Goal: Communication & Community: Answer question/provide support

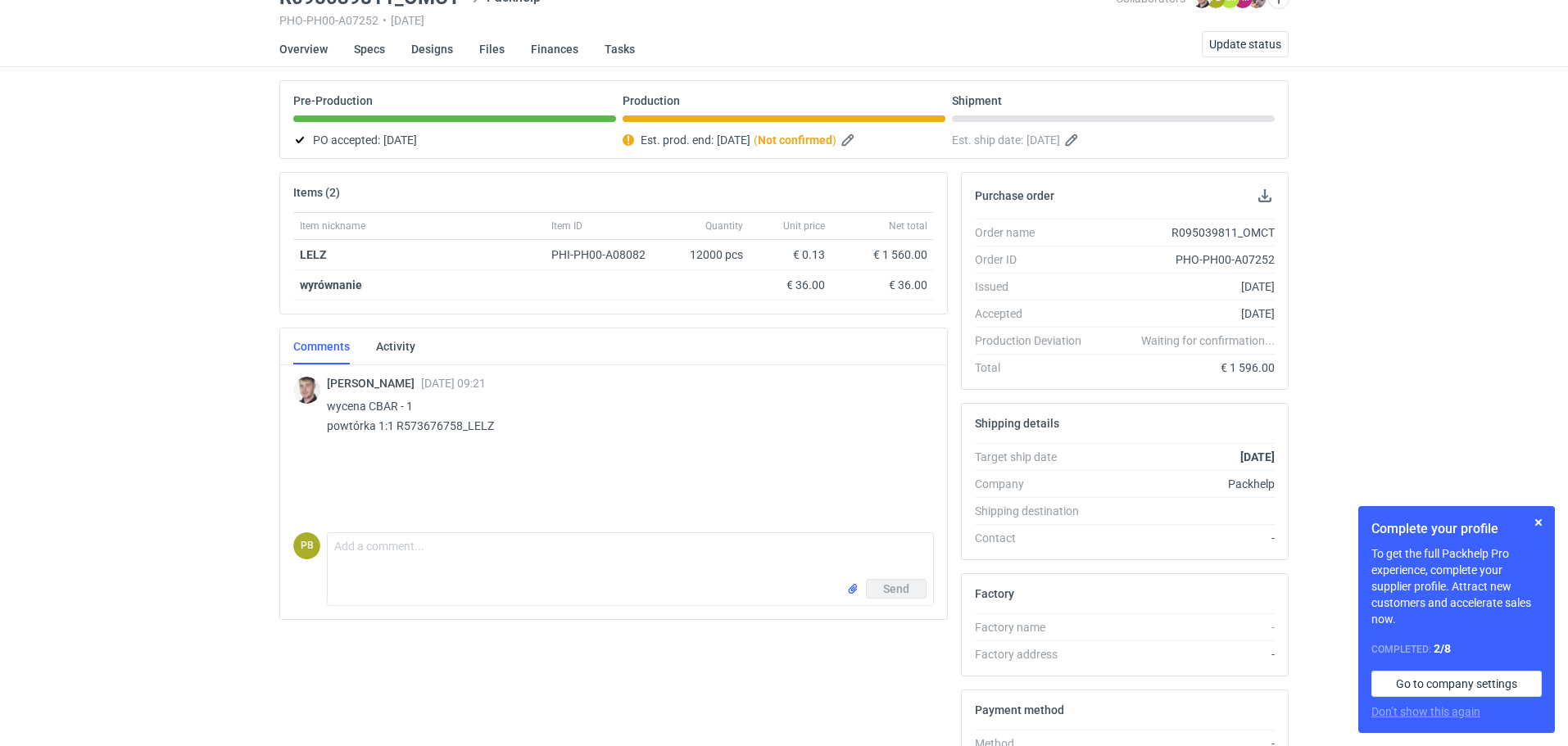
scroll to position [83, 0]
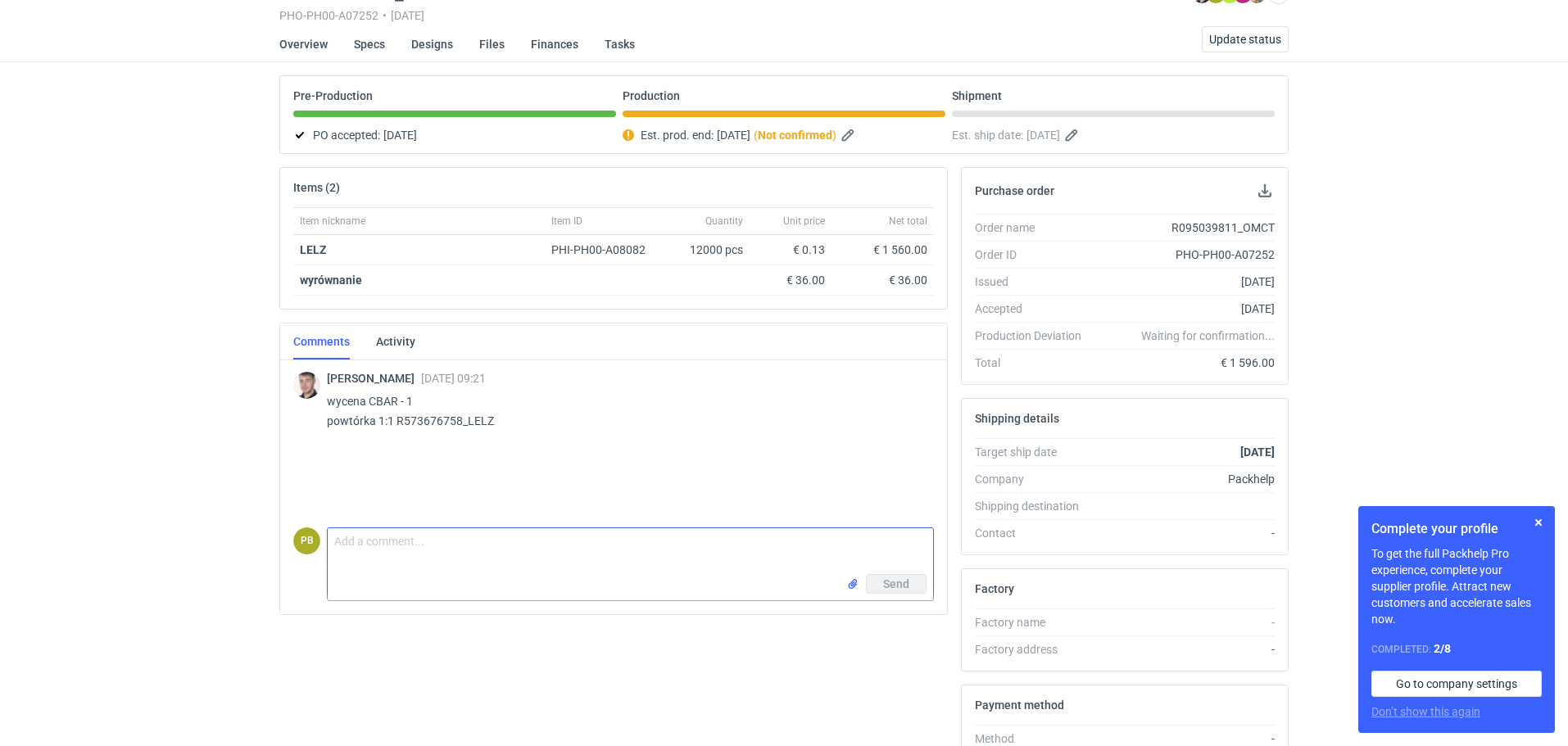
click at [358, 538] on textarea "Comment message" at bounding box center [630, 551] width 605 height 45
type textarea "d"
click at [532, 540] on textarea "Dzień dobry [PERSON_NAME], produkcja sie przesuneła" at bounding box center [630, 551] width 605 height 45
click at [539, 540] on textarea "Dzień dobry [PERSON_NAME], produkcja sie przesuneła" at bounding box center [630, 551] width 605 height 45
click at [594, 552] on textarea "Dzień dobry [PERSON_NAME], produkcja się przesuneła" at bounding box center [630, 551] width 605 height 45
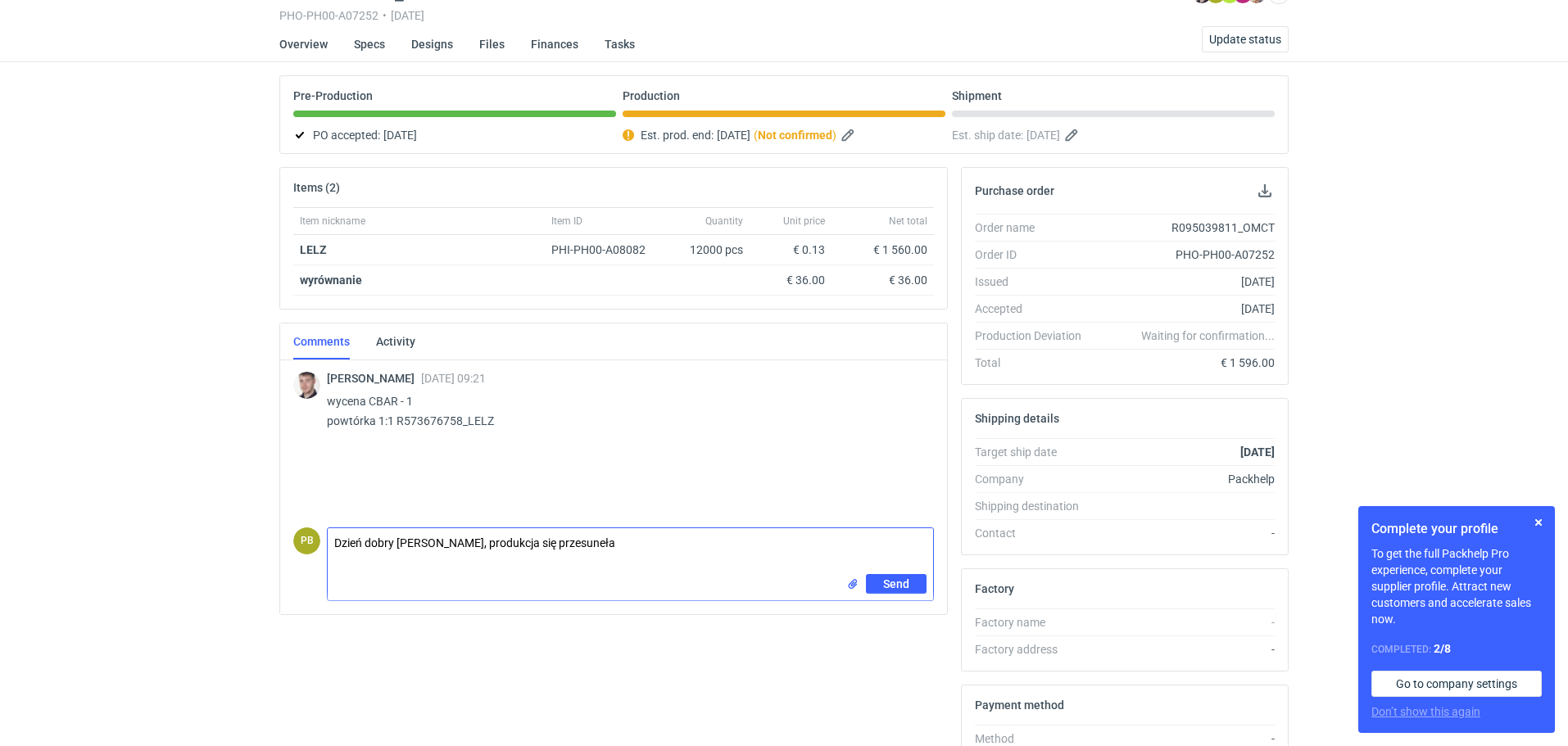
click at [567, 555] on textarea "Dzień dobry [PERSON_NAME], produkcja się przesuneła" at bounding box center [630, 551] width 605 height 45
click at [581, 563] on textarea "Dzień dobry [PERSON_NAME], produkcja się przesuneła" at bounding box center [630, 551] width 605 height 45
click at [634, 560] on textarea "Dzień dobry [PERSON_NAME], produkcja się przesuneła" at bounding box center [630, 551] width 605 height 45
click at [572, 535] on textarea "Dzień dobry [PERSON_NAME], produkcja się przesuneła" at bounding box center [630, 551] width 605 height 45
click at [568, 541] on textarea "Dzień dobry [PERSON_NAME], produkcja się przesuneła" at bounding box center [630, 551] width 605 height 45
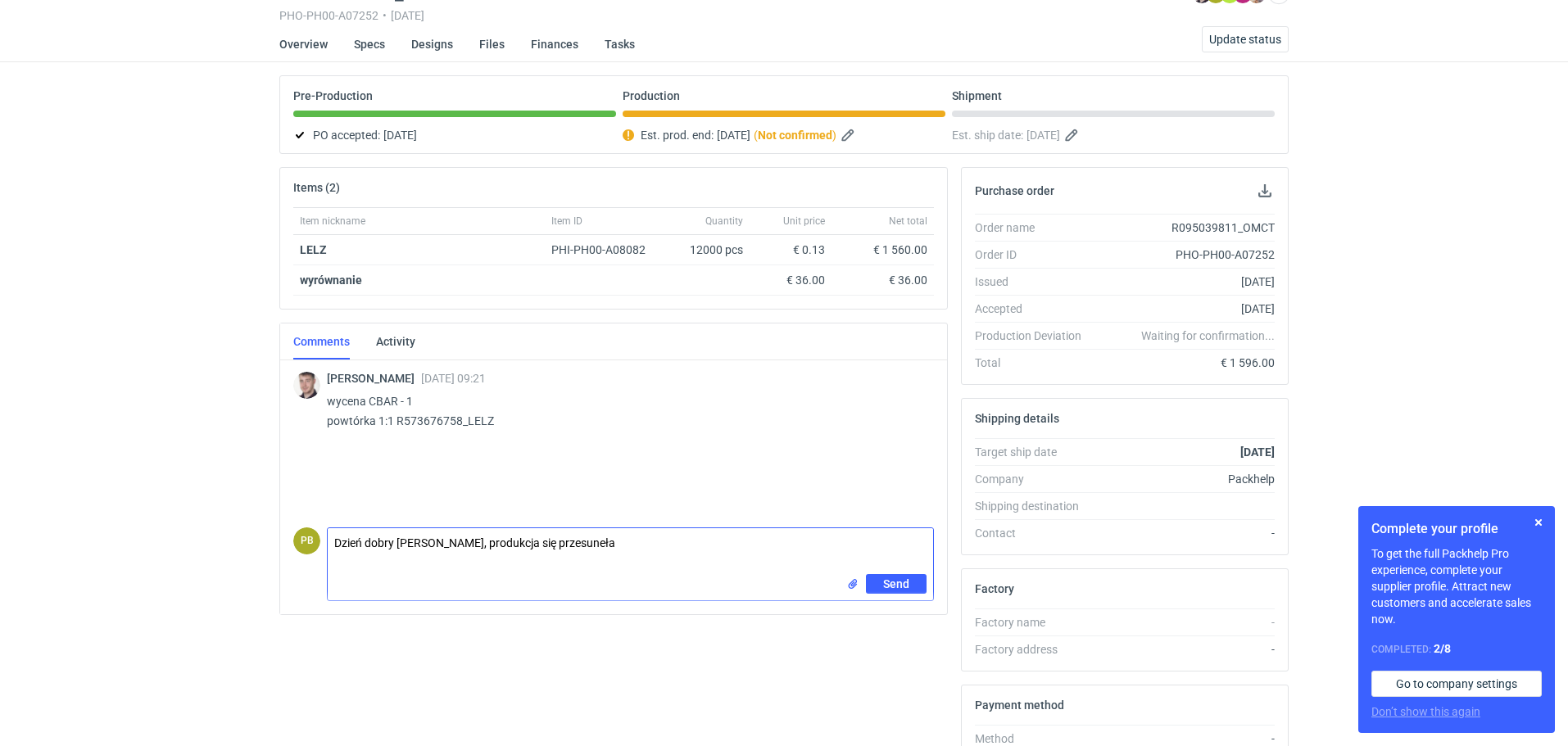
click at [560, 545] on textarea "Dzień dobry [PERSON_NAME], produkcja się przesuneła" at bounding box center [630, 551] width 605 height 45
click at [571, 545] on textarea "Dzień dobry [PERSON_NAME], produkcja się przesuneła" at bounding box center [630, 551] width 605 height 45
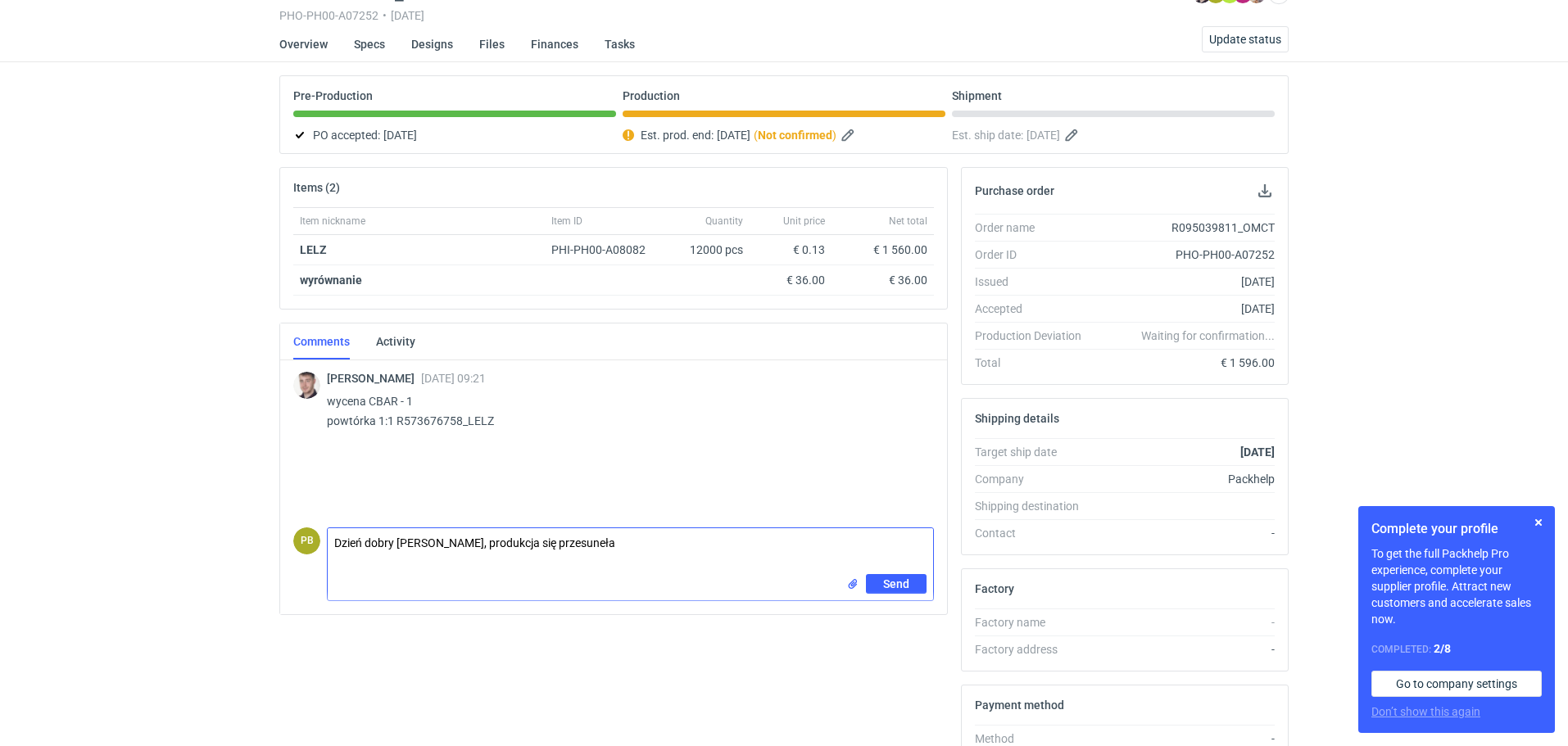
click at [606, 542] on textarea "Dzień dobry [PERSON_NAME], produkcja się przesuneła" at bounding box center [630, 551] width 605 height 45
type textarea "Dzień dobry [PERSON_NAME], produkcja się przesunęła na"
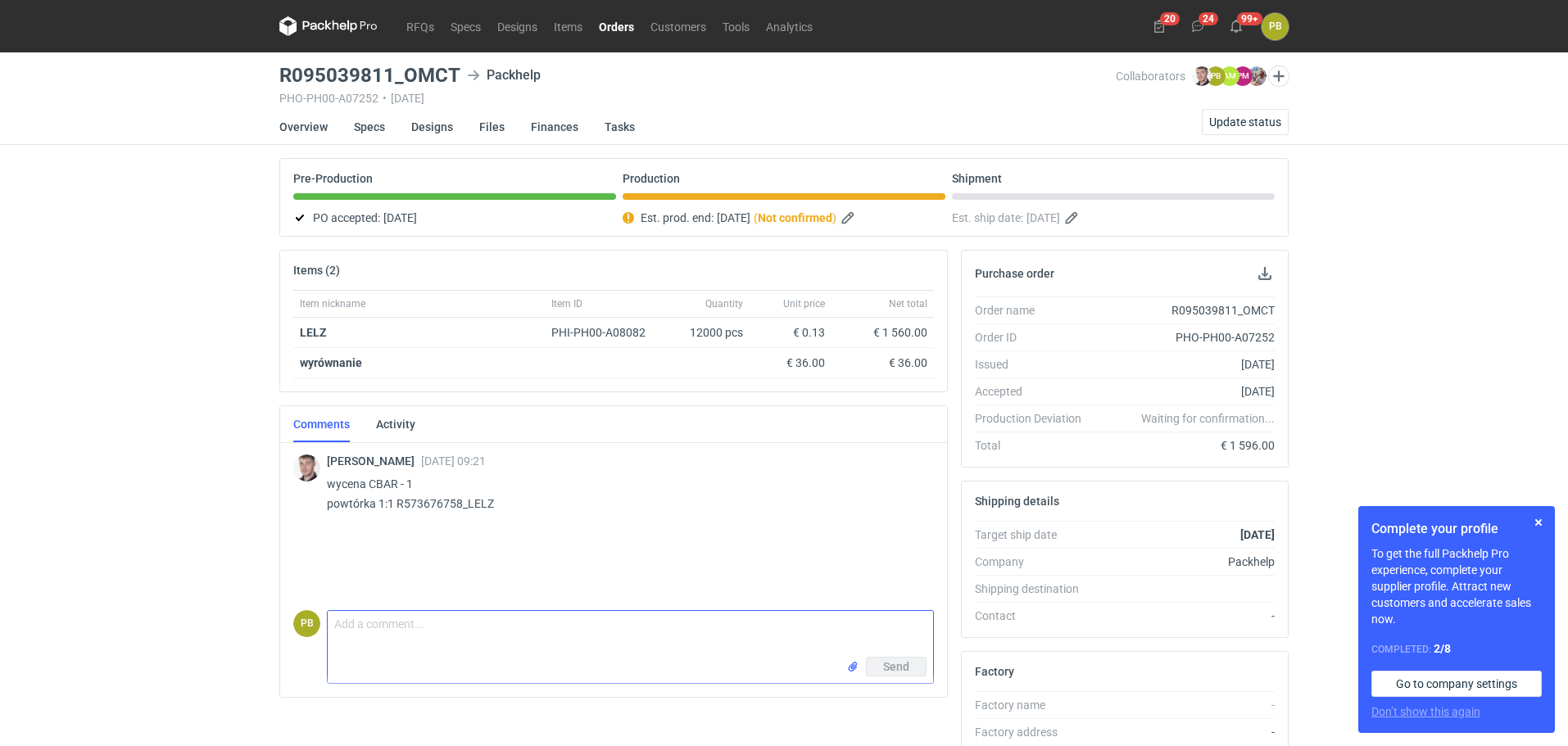
click at [418, 632] on textarea "Comment message" at bounding box center [630, 633] width 605 height 45
type textarea "Dzień dobry Panie Macieju, zakończenie produkcji przesunęło się na 13.10.20 i o…"
click at [891, 660] on span "Send" at bounding box center [895, 666] width 26 height 12
